Goal: Task Accomplishment & Management: Complete application form

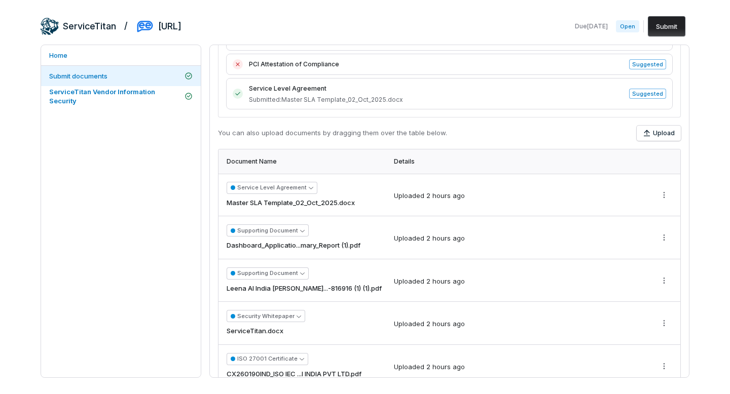
scroll to position [373, 0]
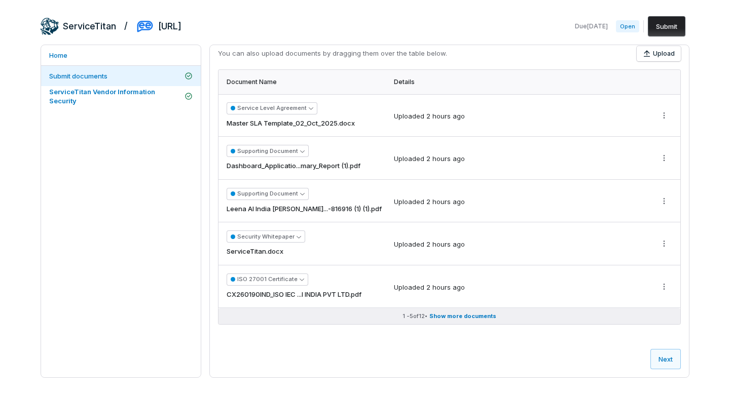
click at [452, 316] on span "Show more documents" at bounding box center [462, 317] width 67 height 8
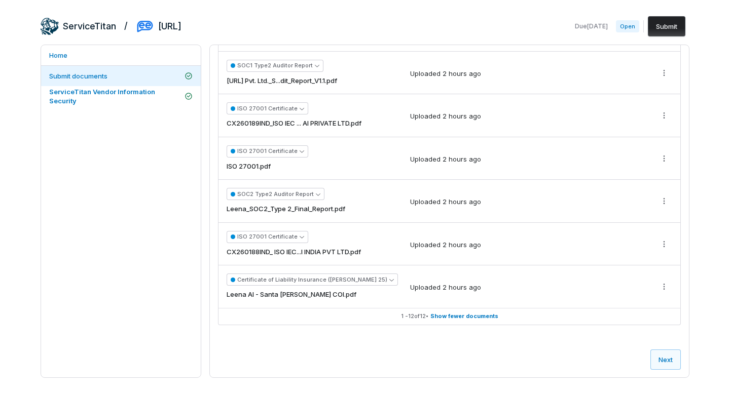
scroll to position [673, 0]
click at [666, 286] on html "ServiceTitan / [PERSON_NAME] Due [DATE] Open Submit Home Submit documents Servi…" at bounding box center [365, 202] width 730 height 405
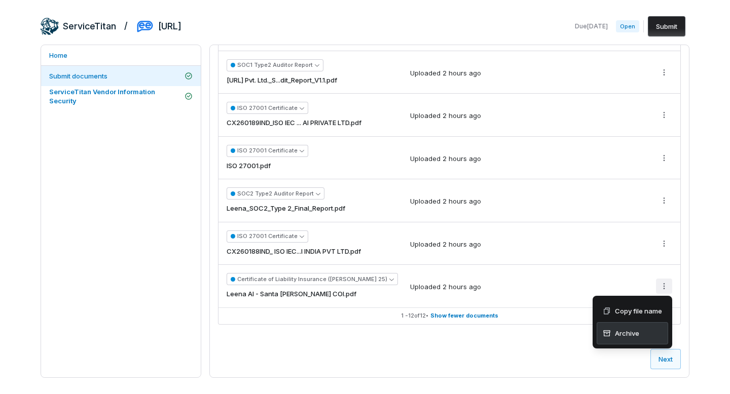
click at [644, 338] on div "Archive" at bounding box center [632, 333] width 71 height 22
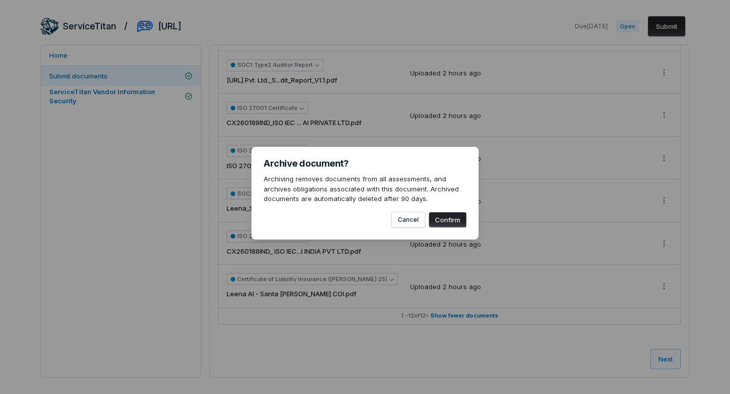
click at [443, 219] on button "Confirm" at bounding box center [448, 219] width 38 height 15
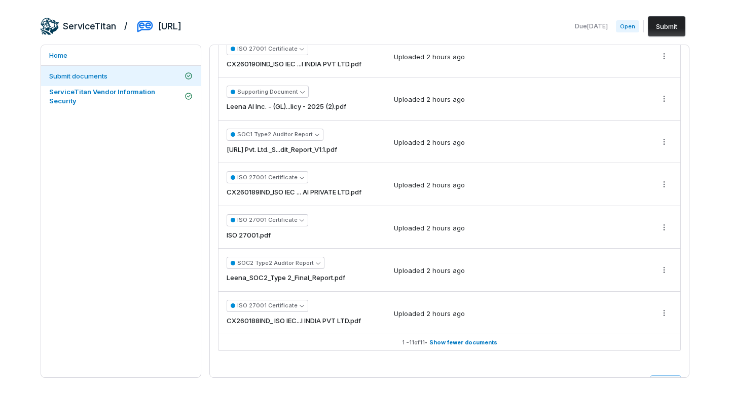
scroll to position [603, 0]
click at [323, 281] on span "Leena_SOC2_Type 2_Final_Report.pdf" at bounding box center [286, 279] width 119 height 10
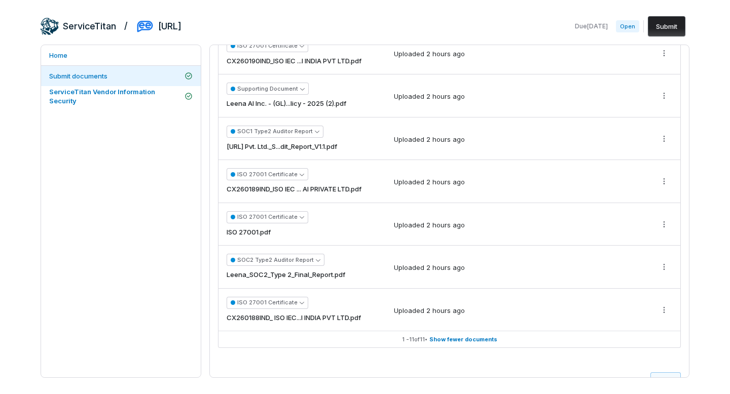
scroll to position [596, 0]
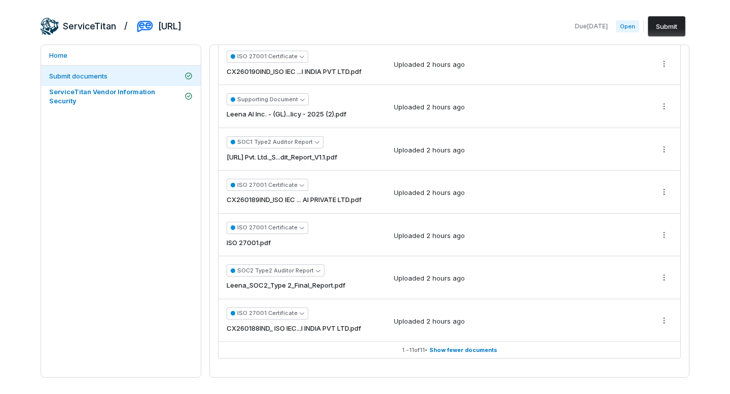
click at [343, 192] on div "ISO 27001 Certificate CX260189IND_ISO IEC ... AI PRIVATE LTD.pdf" at bounding box center [304, 192] width 155 height 26
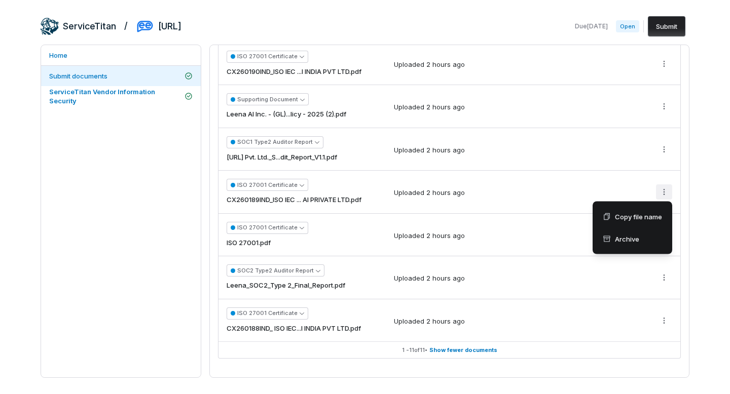
click at [666, 185] on html "ServiceTitan / [PERSON_NAME] Due [DATE] Open Submit Home Submit documents Servi…" at bounding box center [365, 202] width 730 height 405
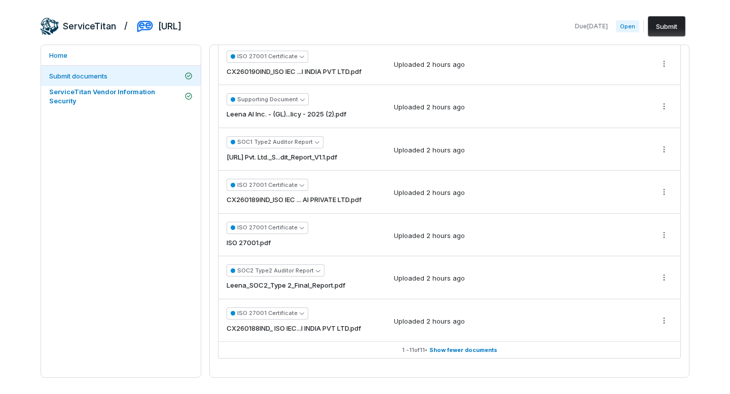
click at [308, 196] on html "ServiceTitan / [PERSON_NAME] Due [DATE] Open Submit Home Submit documents Servi…" at bounding box center [365, 202] width 730 height 405
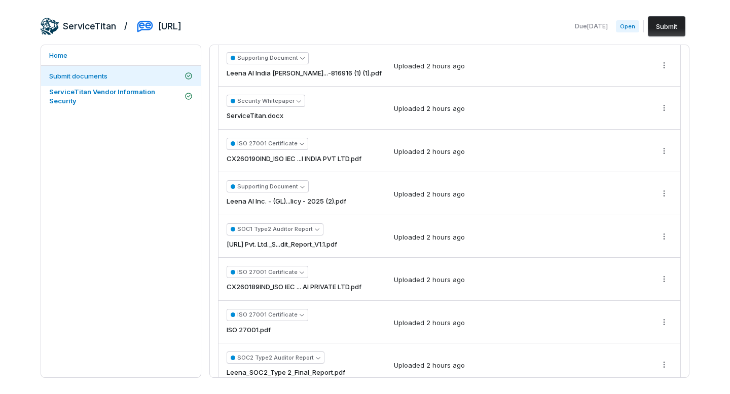
scroll to position [501, 0]
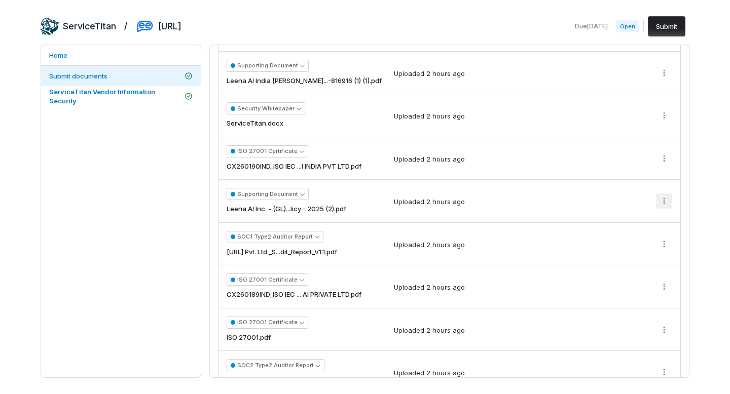
click at [659, 202] on html "ServiceTitan / [PERSON_NAME] Due [DATE] Open Submit Home Submit documents Servi…" at bounding box center [365, 202] width 730 height 405
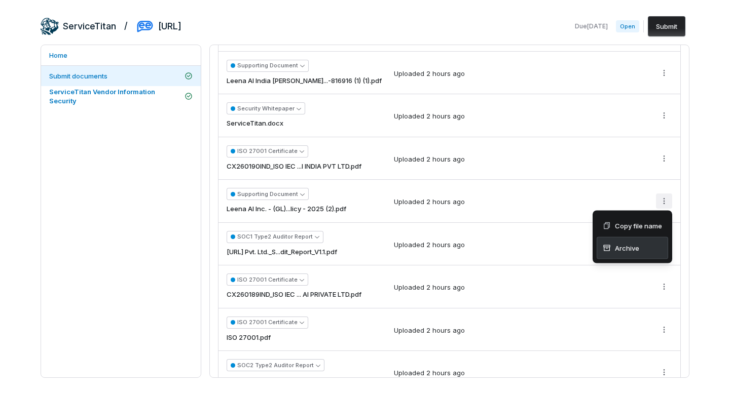
click at [635, 257] on div "Archive" at bounding box center [632, 248] width 71 height 22
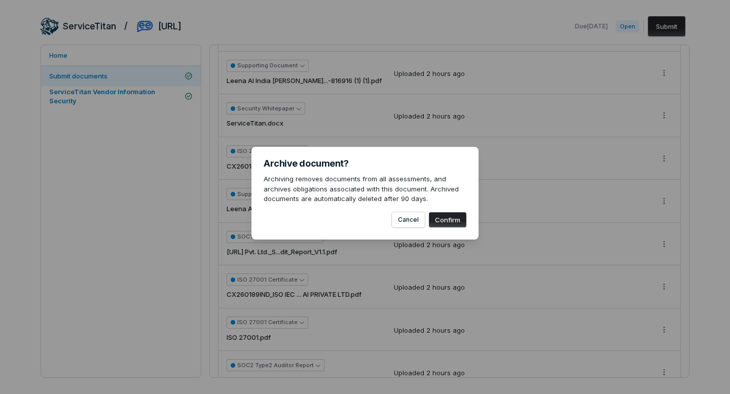
click at [449, 214] on button "Confirm" at bounding box center [448, 219] width 38 height 15
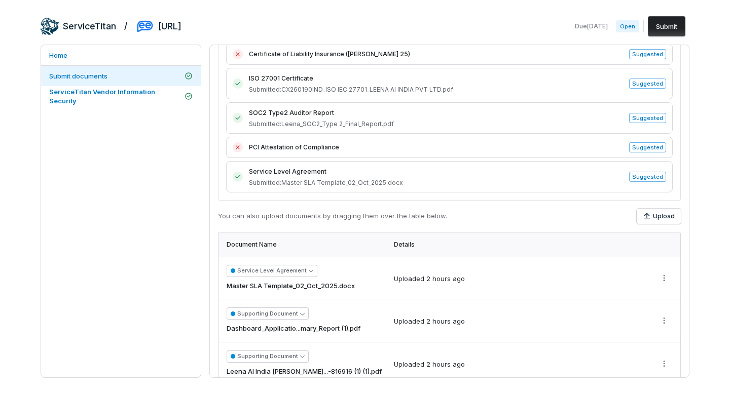
scroll to position [588, 0]
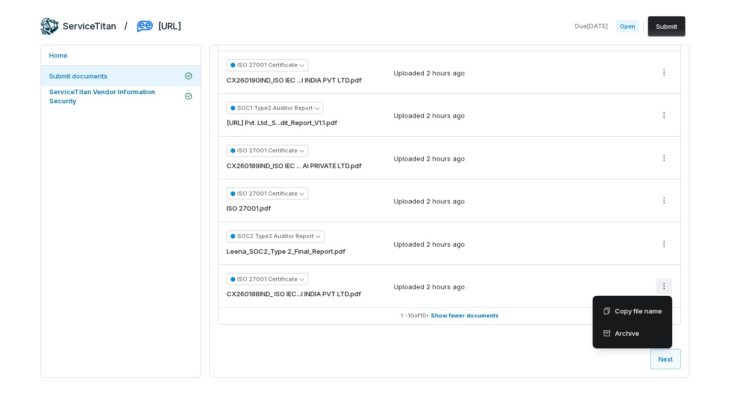
click at [662, 291] on html "ServiceTitan / [PERSON_NAME] Due [DATE] Open Submit Home Submit documents Servi…" at bounding box center [365, 202] width 730 height 405
click at [471, 341] on html "ServiceTitan / [PERSON_NAME] Due [DATE] Open Submit Home Submit documents Servi…" at bounding box center [365, 202] width 730 height 405
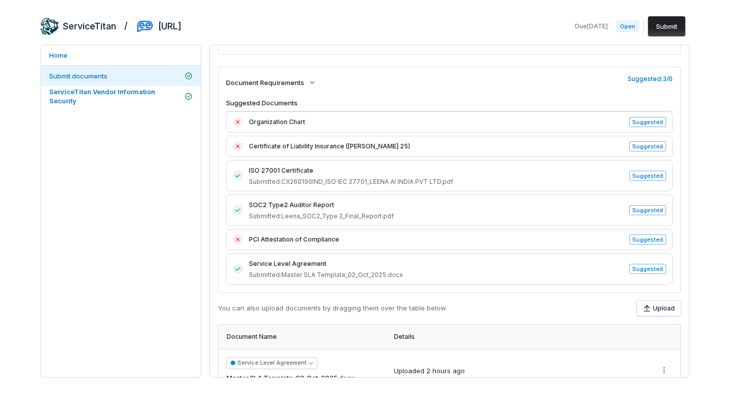
scroll to position [0, 0]
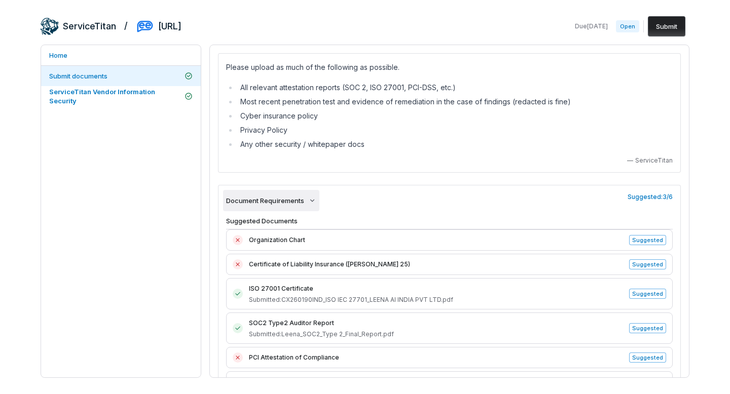
click at [309, 199] on icon "button" at bounding box center [312, 201] width 8 height 8
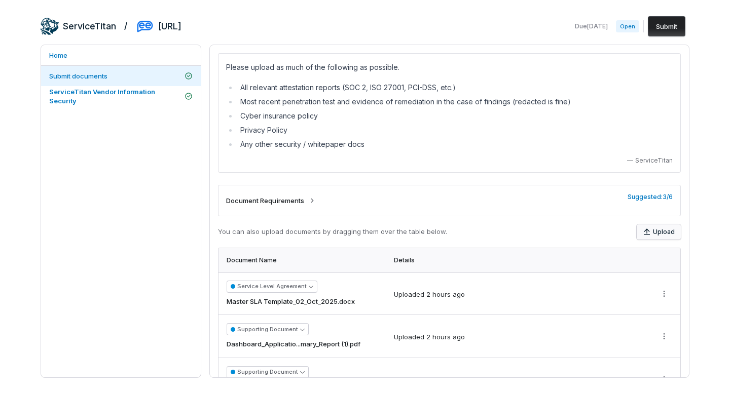
click at [643, 230] on button "Upload" at bounding box center [659, 232] width 44 height 15
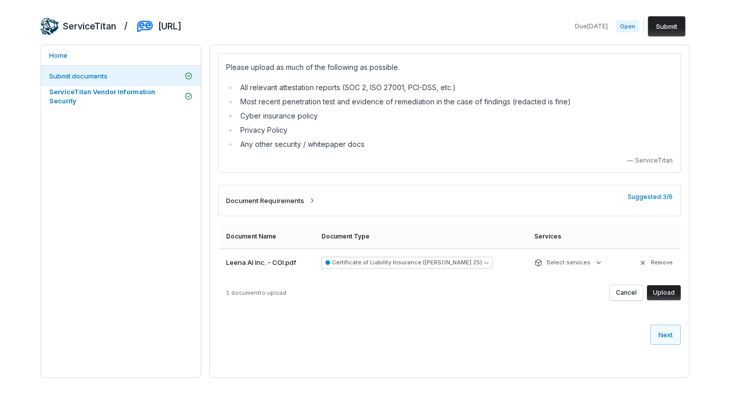
click at [671, 293] on button "Upload" at bounding box center [664, 292] width 34 height 15
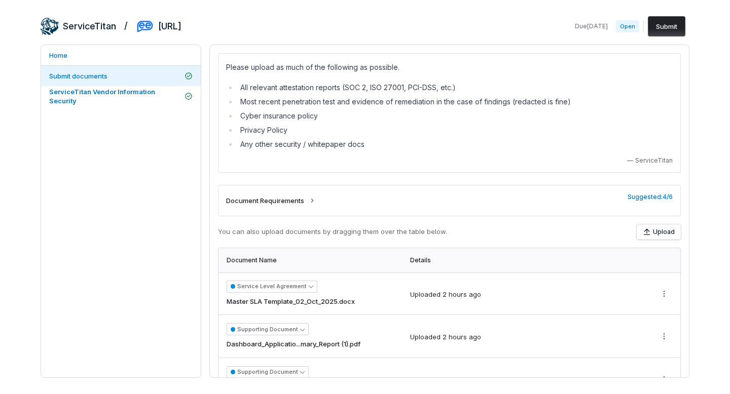
scroll to position [178, 0]
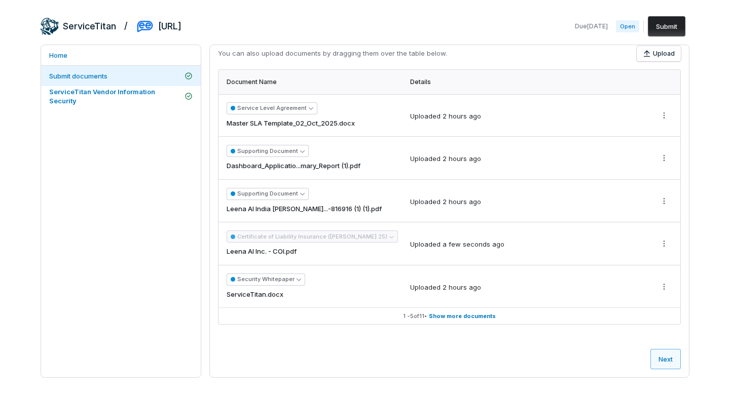
click at [663, 357] on button "Next" at bounding box center [665, 359] width 30 height 20
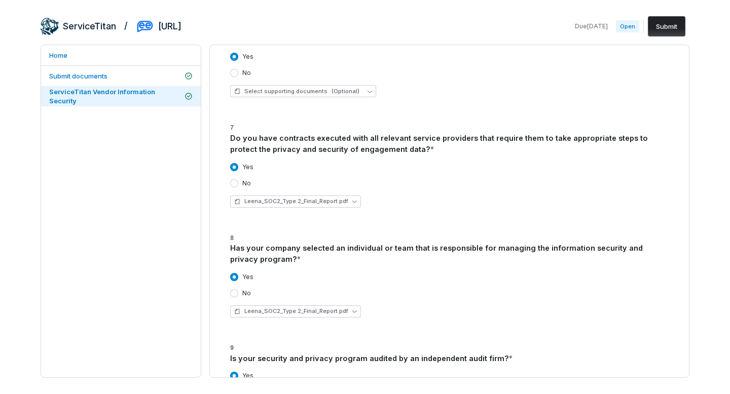
scroll to position [2979, 0]
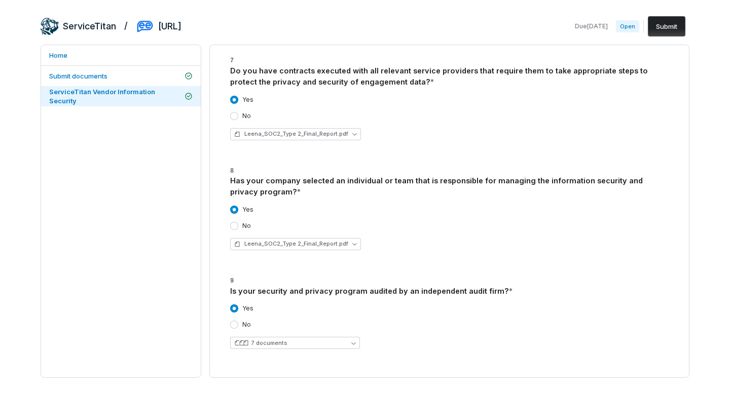
click at [657, 25] on button "Submit" at bounding box center [667, 26] width 38 height 20
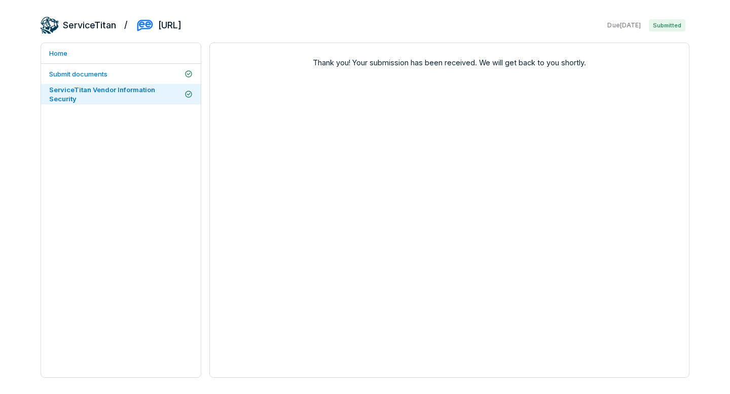
scroll to position [0, 0]
